Goal: Information Seeking & Learning: Understand process/instructions

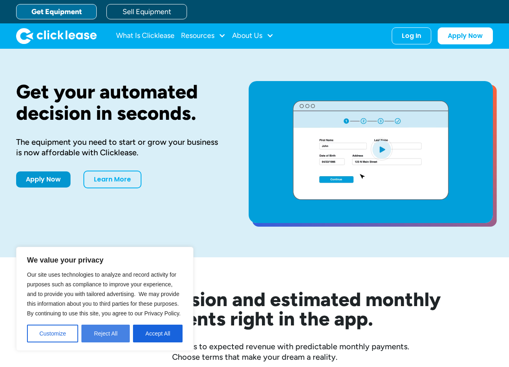
click at [106, 338] on button "Reject All" at bounding box center [105, 333] width 48 height 18
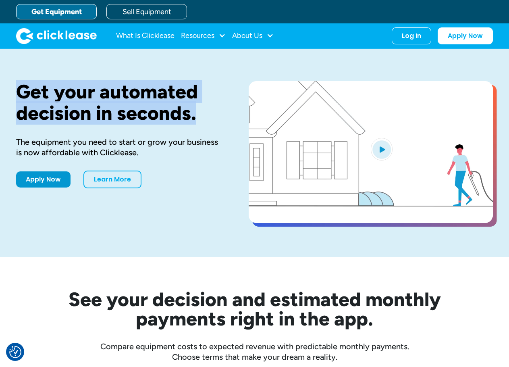
drag, startPoint x: 20, startPoint y: 91, endPoint x: 196, endPoint y: 108, distance: 176.9
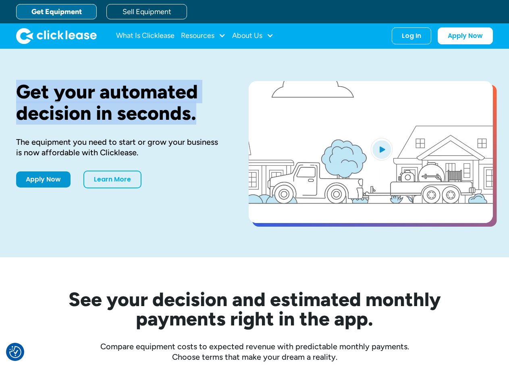
click at [196, 108] on h1 "Get your automated decision in seconds." at bounding box center [119, 102] width 207 height 43
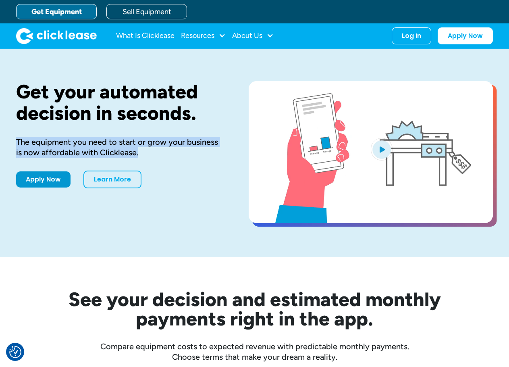
drag, startPoint x: 16, startPoint y: 140, endPoint x: 139, endPoint y: 156, distance: 123.6
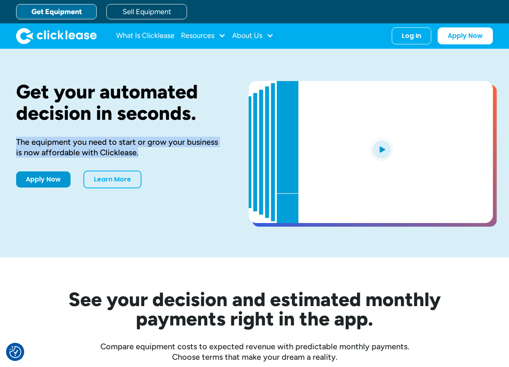
click at [139, 156] on div "The equipment you need to start or grow your business is now affordable with Cl…" at bounding box center [119, 147] width 207 height 21
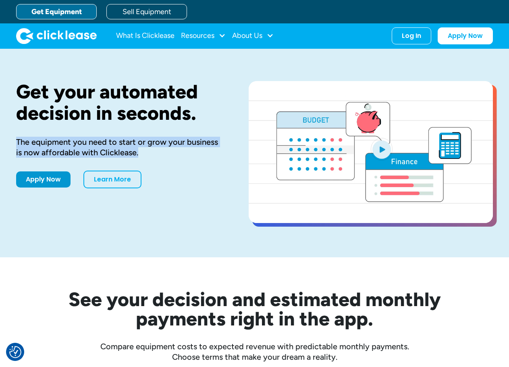
copy div "The equipment you need to start or grow your business is now affordable with Cl…"
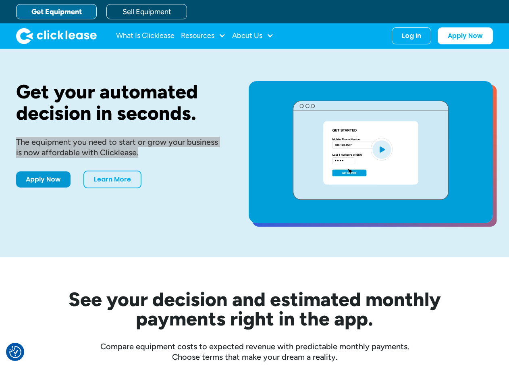
scroll to position [121, 0]
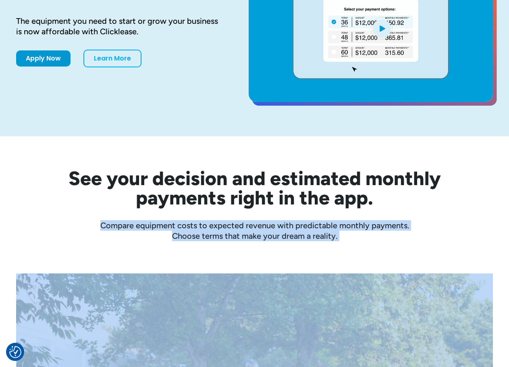
drag, startPoint x: 100, startPoint y: 224, endPoint x: 369, endPoint y: 249, distance: 269.9
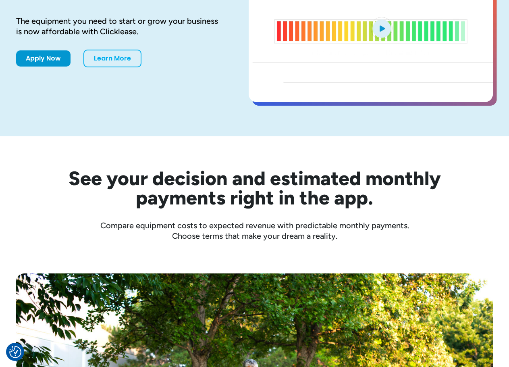
click at [410, 205] on h2 "See your decision and estimated monthly payments right in the app." at bounding box center [254, 187] width 451 height 39
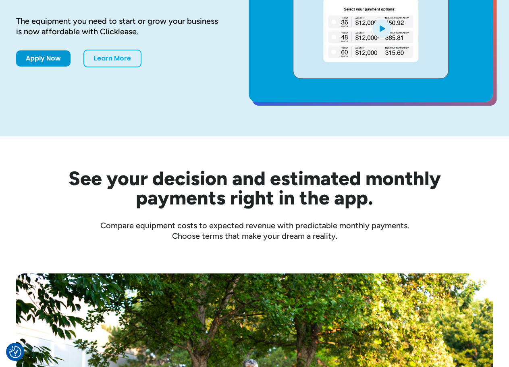
click at [71, 181] on h2 "See your decision and estimated monthly payments right in the app." at bounding box center [254, 187] width 451 height 39
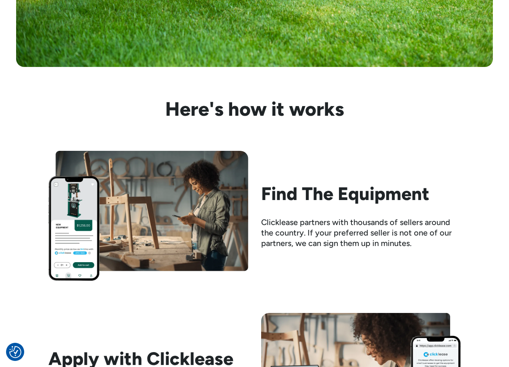
scroll to position [725, 0]
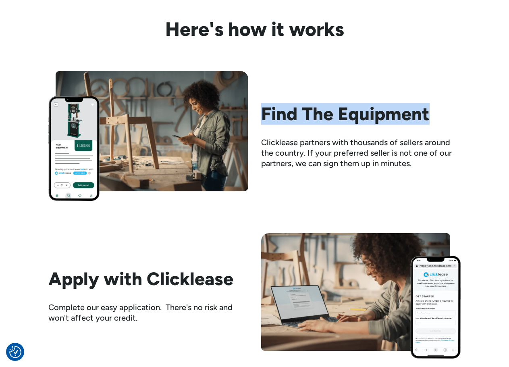
drag, startPoint x: 265, startPoint y: 110, endPoint x: 426, endPoint y: 112, distance: 161.2
click at [426, 112] on h2 "Find The Equipment" at bounding box center [361, 113] width 200 height 21
copy h2 "Find The Equipment"
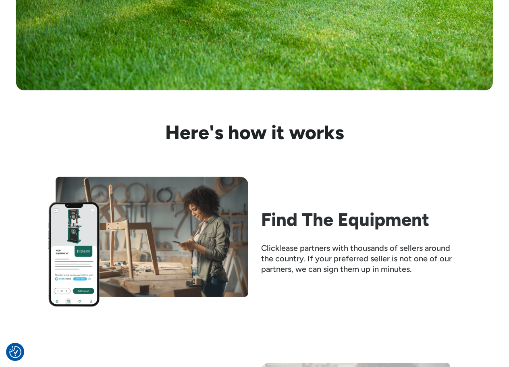
scroll to position [725, 0]
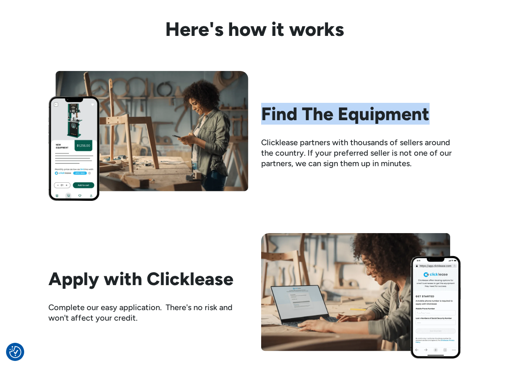
drag, startPoint x: 264, startPoint y: 113, endPoint x: 460, endPoint y: 113, distance: 195.8
click at [460, 113] on h2 "Find The Equipment" at bounding box center [361, 113] width 200 height 21
copy h2 "Find The Equipment"
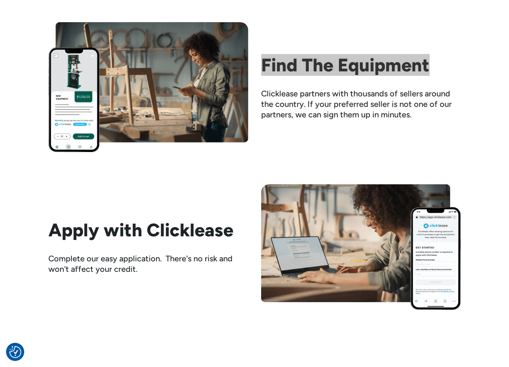
scroll to position [886, 0]
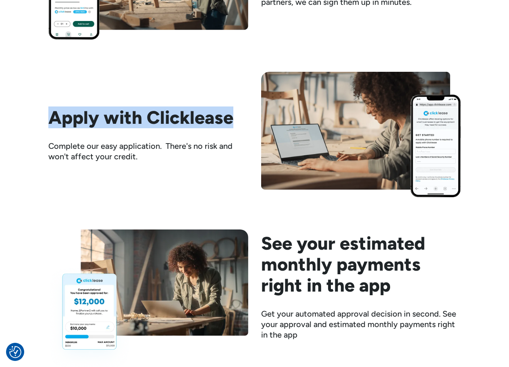
drag, startPoint x: 53, startPoint y: 116, endPoint x: 228, endPoint y: 116, distance: 175.3
click at [228, 116] on h2 "Apply with Clicklease" at bounding box center [148, 117] width 200 height 21
copy h2 "Apply with Clicklease"
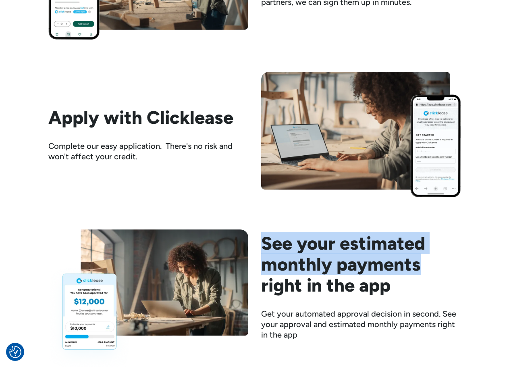
drag, startPoint x: 266, startPoint y: 242, endPoint x: 420, endPoint y: 267, distance: 156.3
click at [420, 267] on h2 "See your estimated monthly payments right in the app" at bounding box center [361, 263] width 200 height 63
click at [301, 250] on h2 "See your estimated monthly payments right in the app" at bounding box center [361, 263] width 200 height 63
drag, startPoint x: 297, startPoint y: 245, endPoint x: 425, endPoint y: 262, distance: 128.9
click at [425, 262] on h2 "See your estimated monthly payments right in the app" at bounding box center [361, 263] width 200 height 63
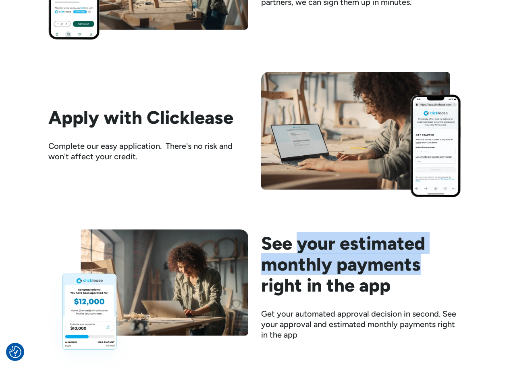
copy h2 "your estimated monthly payments"
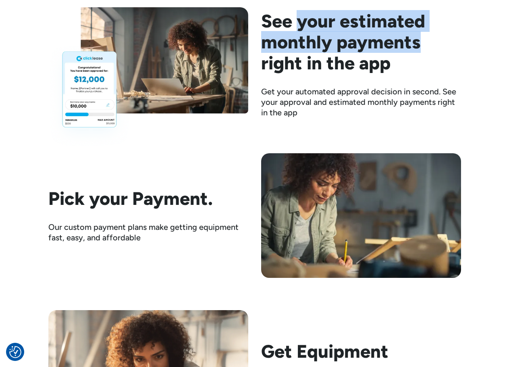
scroll to position [1128, 0]
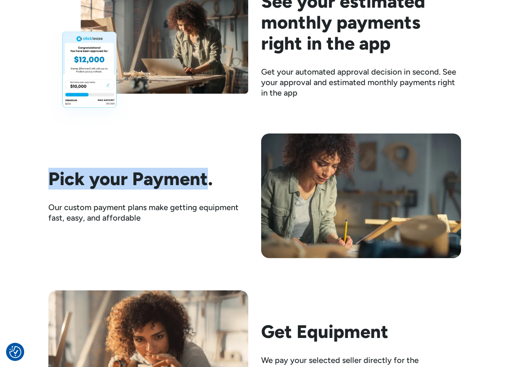
drag, startPoint x: 45, startPoint y: 175, endPoint x: 207, endPoint y: 188, distance: 162.1
click at [207, 188] on div "Here's how it works Find The Equipment Clicklease partners with thousands of se…" at bounding box center [254, 16] width 509 height 801
copy h2 "Pick your Payment"
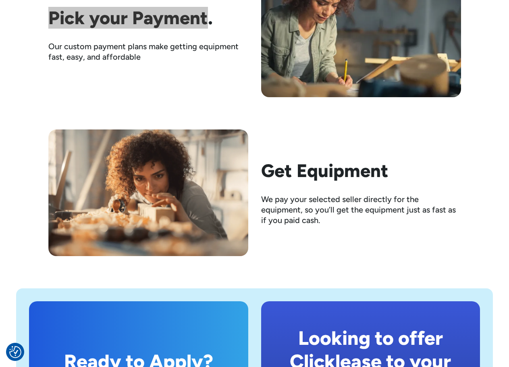
scroll to position [1289, 0]
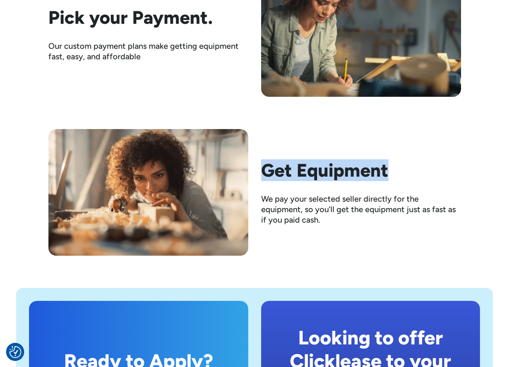
drag, startPoint x: 262, startPoint y: 169, endPoint x: 406, endPoint y: 173, distance: 144.3
click at [406, 173] on h2 "Get Equipment" at bounding box center [361, 170] width 200 height 21
copy h2 "Get Equipment"
